Goal: Browse casually

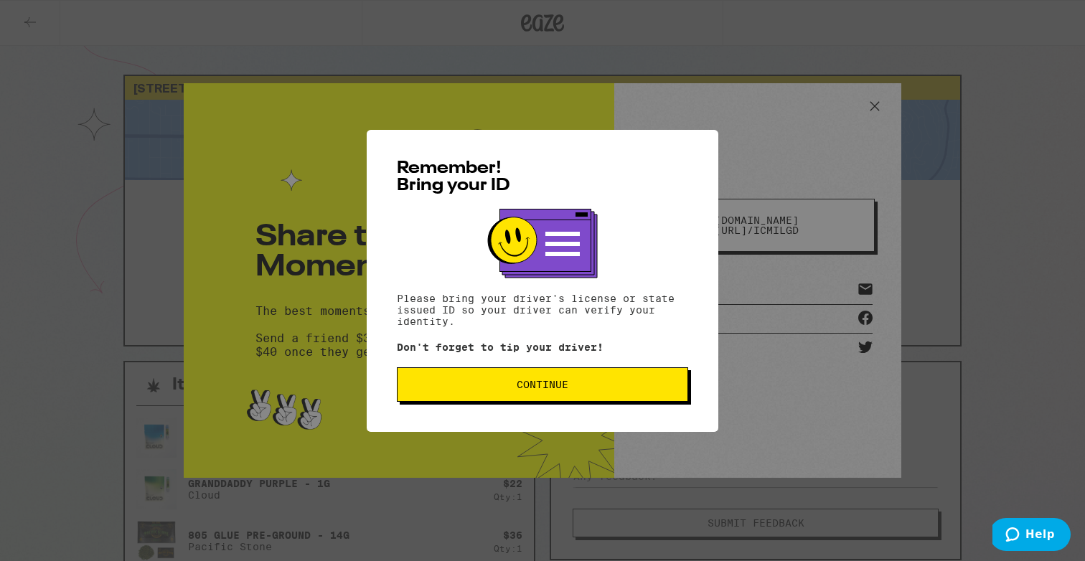
click at [433, 407] on div "Remember! Bring your ID Please bring your driver's license or state issued ID s…" at bounding box center [542, 281] width 351 height 302
